Goal: Task Accomplishment & Management: Use online tool/utility

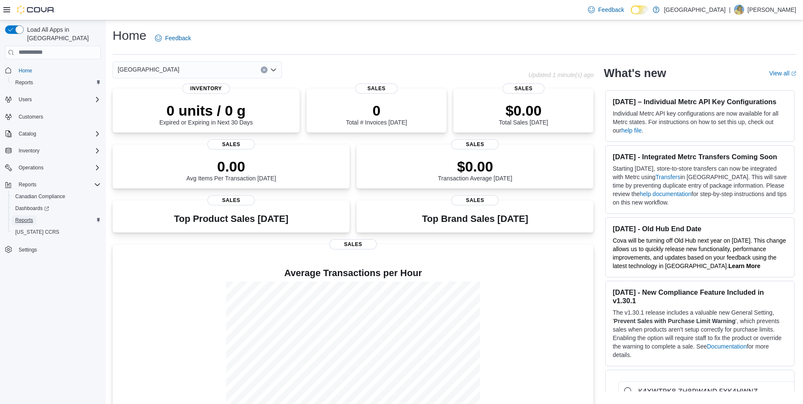
click at [32, 217] on span "Reports" at bounding box center [24, 220] width 18 height 7
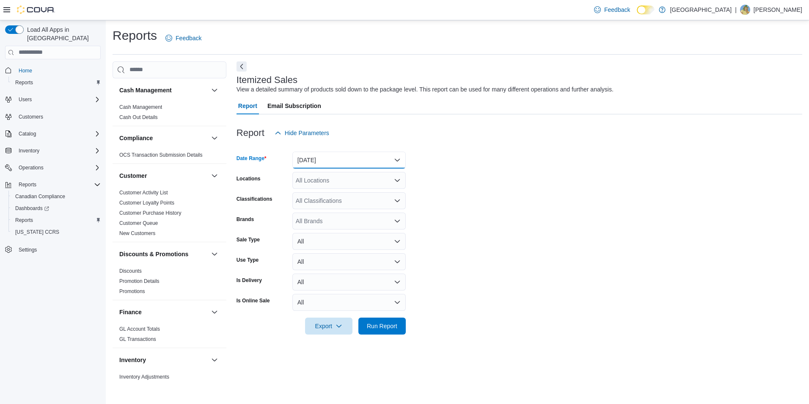
click at [311, 158] on button "[DATE]" at bounding box center [348, 160] width 113 height 17
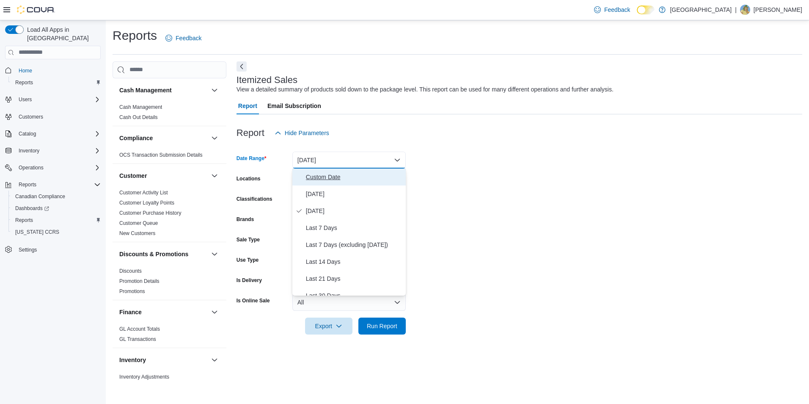
click at [311, 175] on span "Custom Date" at bounding box center [354, 177] width 97 height 10
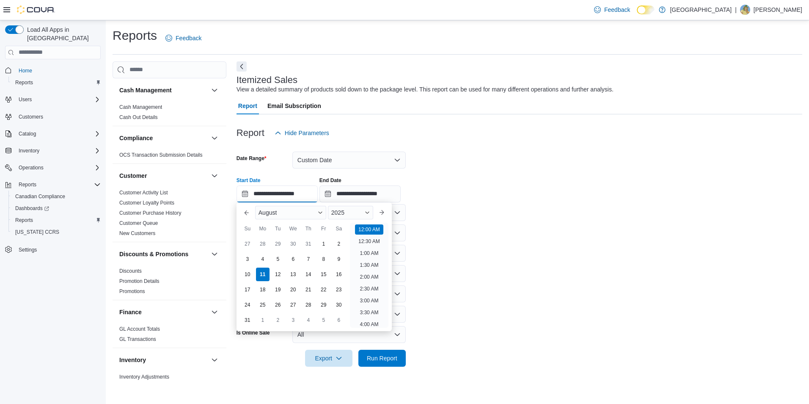
click at [290, 189] on input "**********" at bounding box center [277, 193] width 81 height 17
click at [324, 261] on div "8" at bounding box center [323, 258] width 15 height 15
type input "**********"
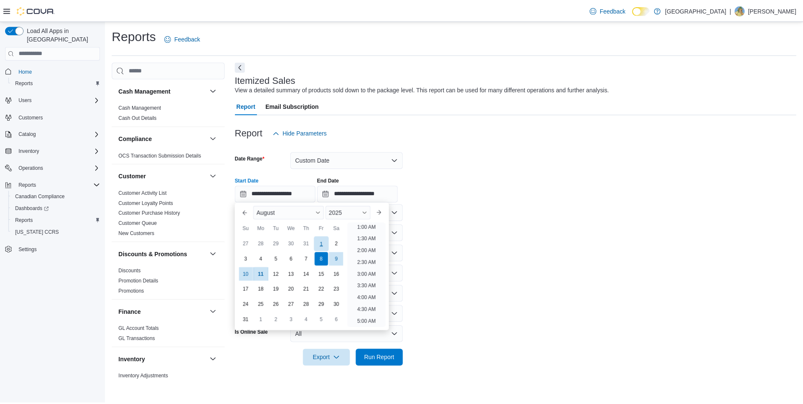
scroll to position [2, 0]
click at [369, 225] on li "12:00 AM" at bounding box center [369, 228] width 28 height 10
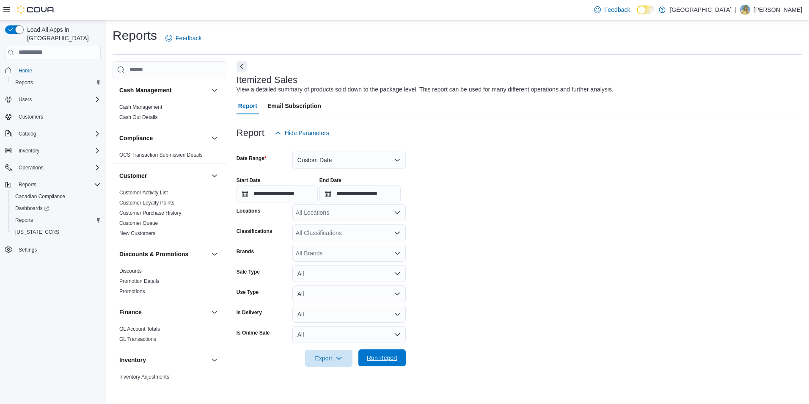
click at [391, 355] on span "Run Report" at bounding box center [382, 357] width 30 height 8
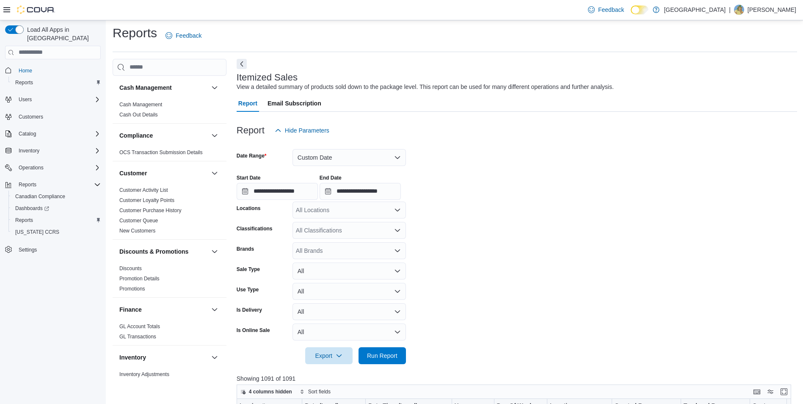
scroll to position [127, 0]
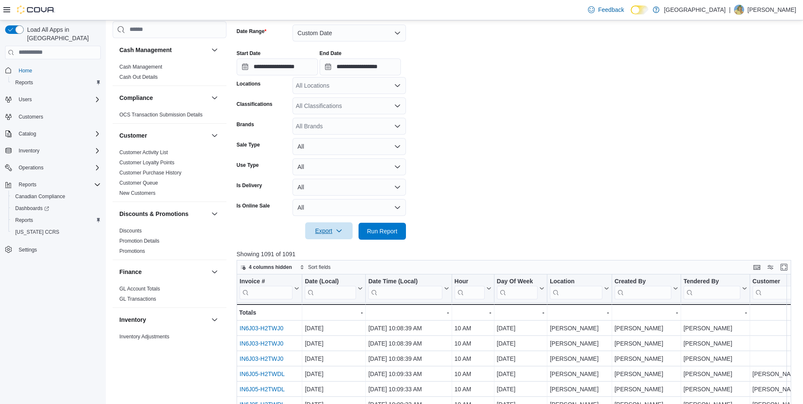
click at [315, 234] on span "Export" at bounding box center [328, 230] width 37 height 17
click at [320, 250] on span "Export to Excel" at bounding box center [330, 248] width 38 height 7
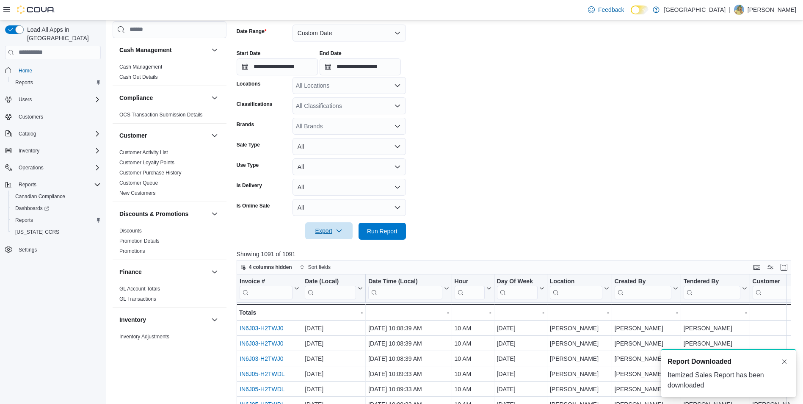
scroll to position [0, 0]
